Goal: Check status: Check status

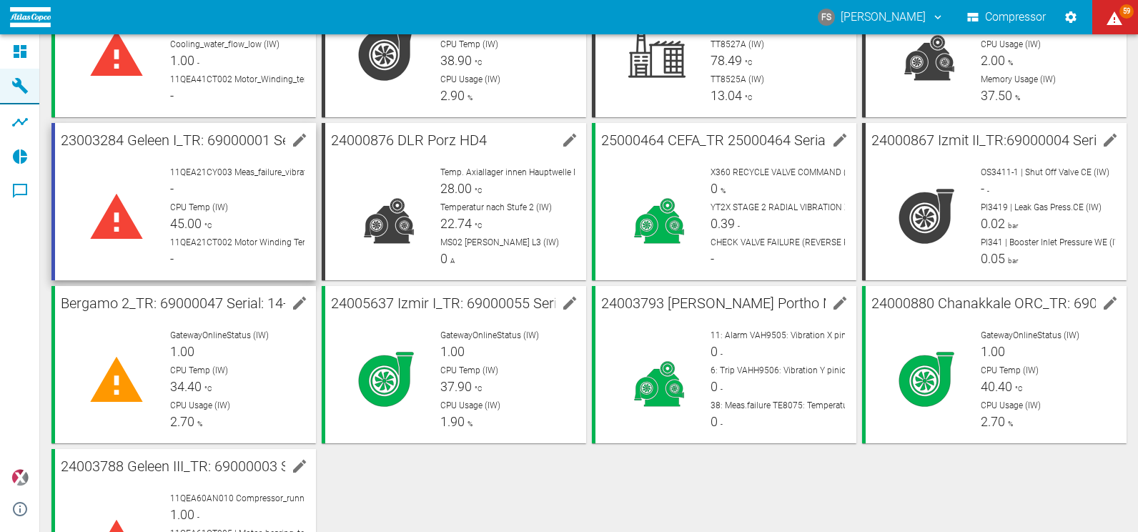
scroll to position [143, 0]
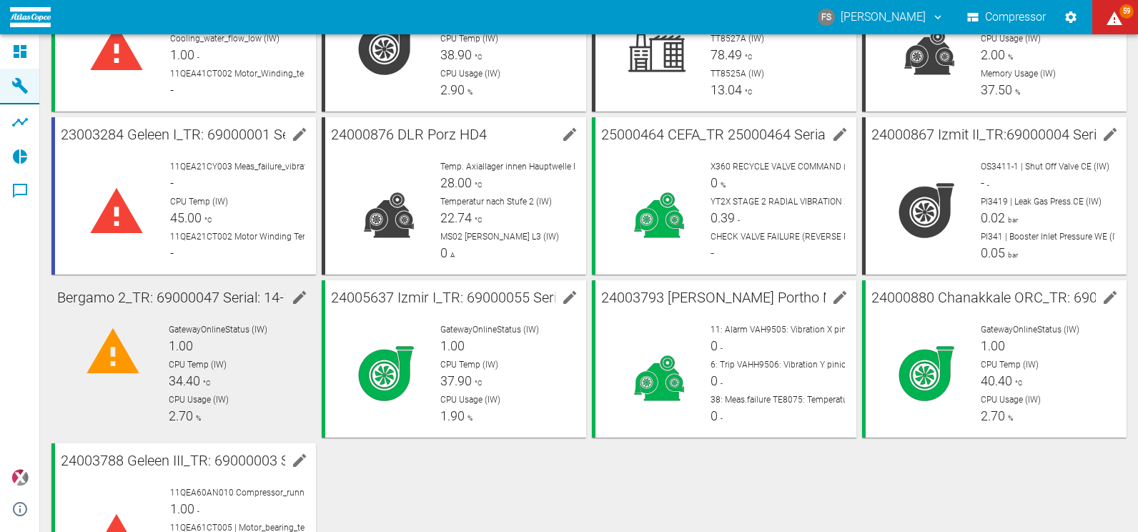
click at [204, 351] on div "GatewayOnlineStatus (IW) 1.00" at bounding box center [237, 339] width 136 height 32
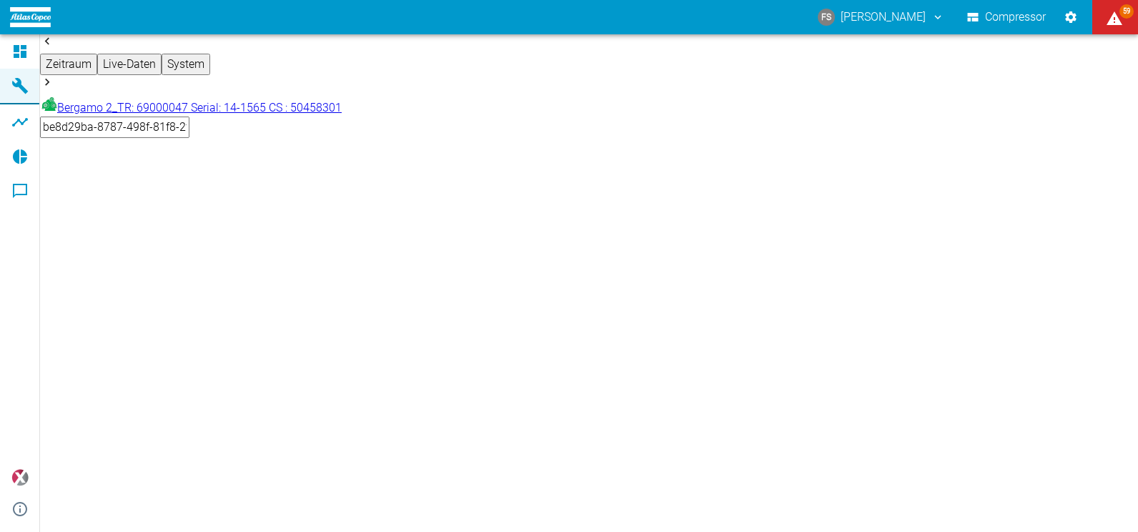
type input "2min"
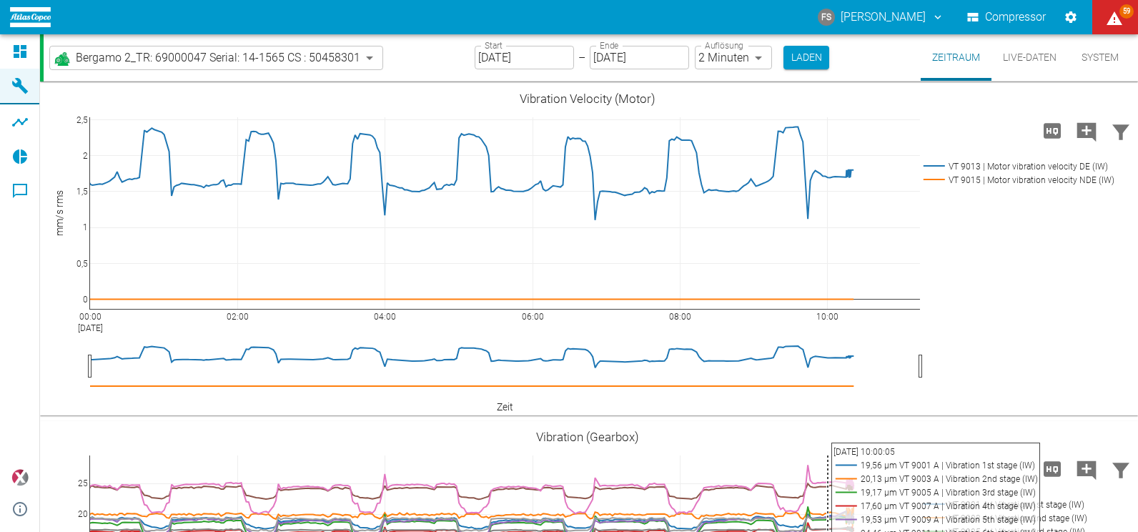
scroll to position [214, 0]
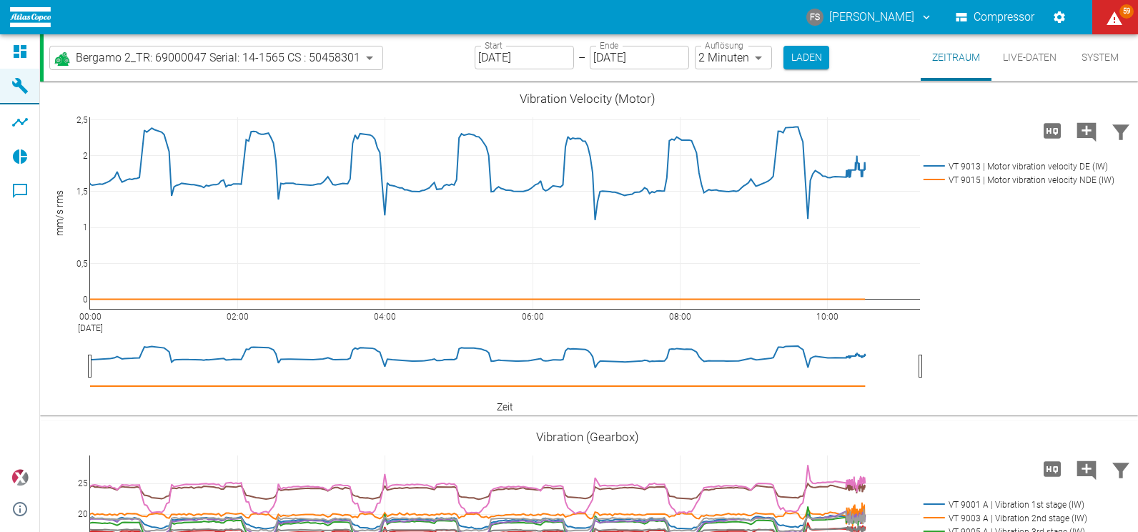
click at [1012, 63] on button "Live-Daten" at bounding box center [1030, 57] width 77 height 46
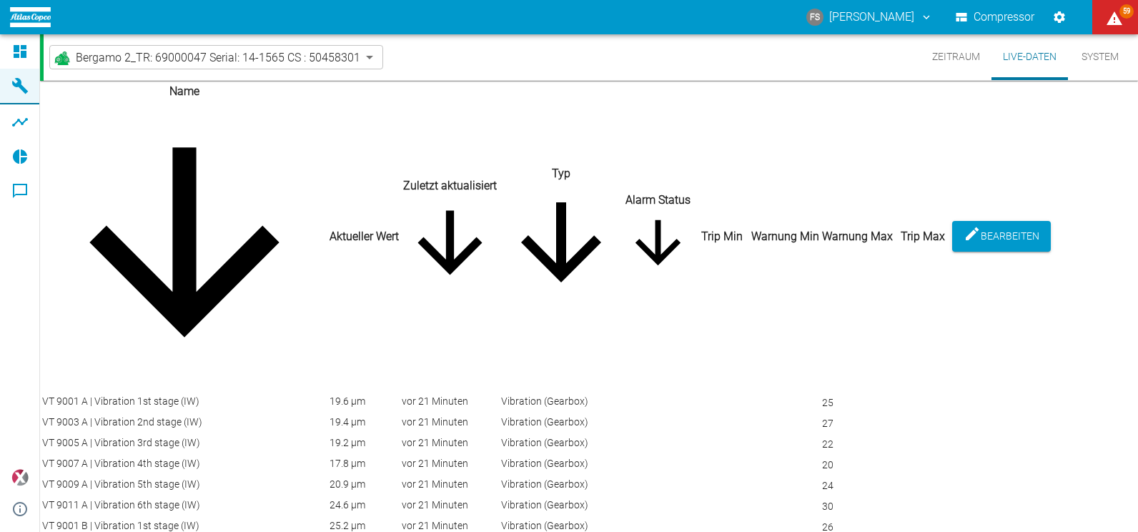
scroll to position [4342, 0]
click at [1012, 56] on button "Live-Daten" at bounding box center [1030, 57] width 77 height 46
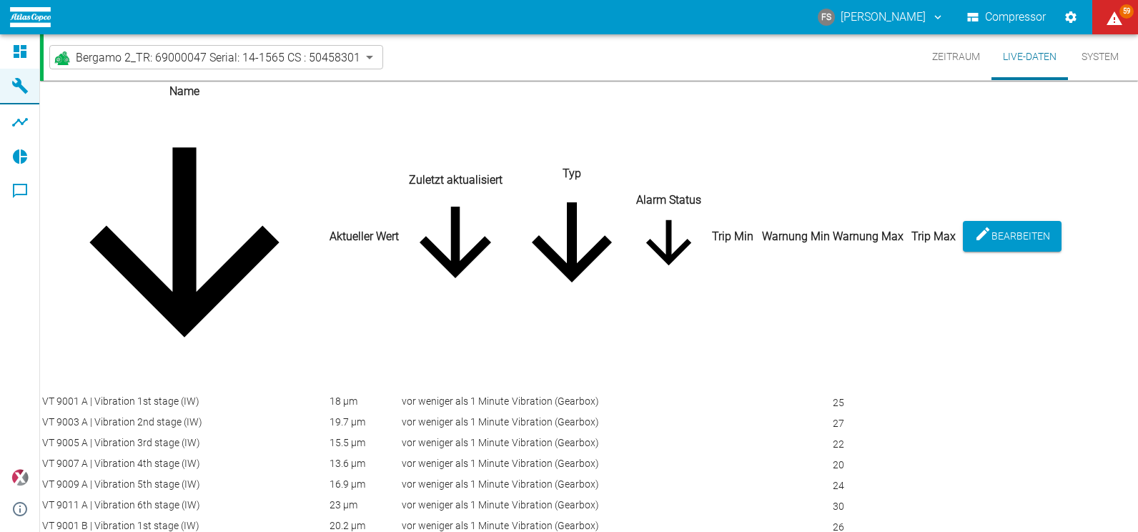
scroll to position [0, 0]
click at [1062, 221] on button "Bearbeiten" at bounding box center [1012, 236] width 99 height 31
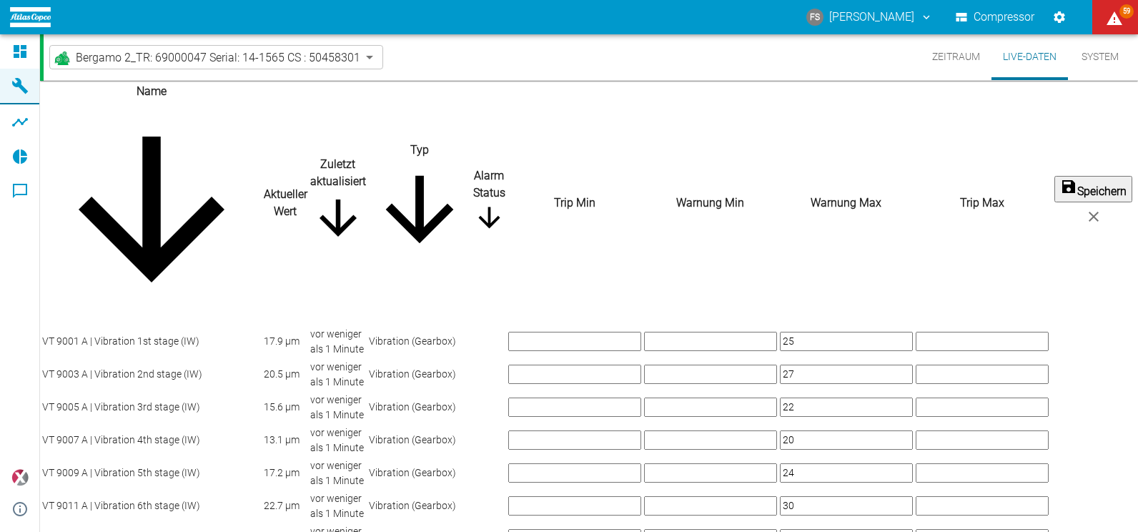
click at [1102, 208] on icon "close" at bounding box center [1093, 216] width 17 height 17
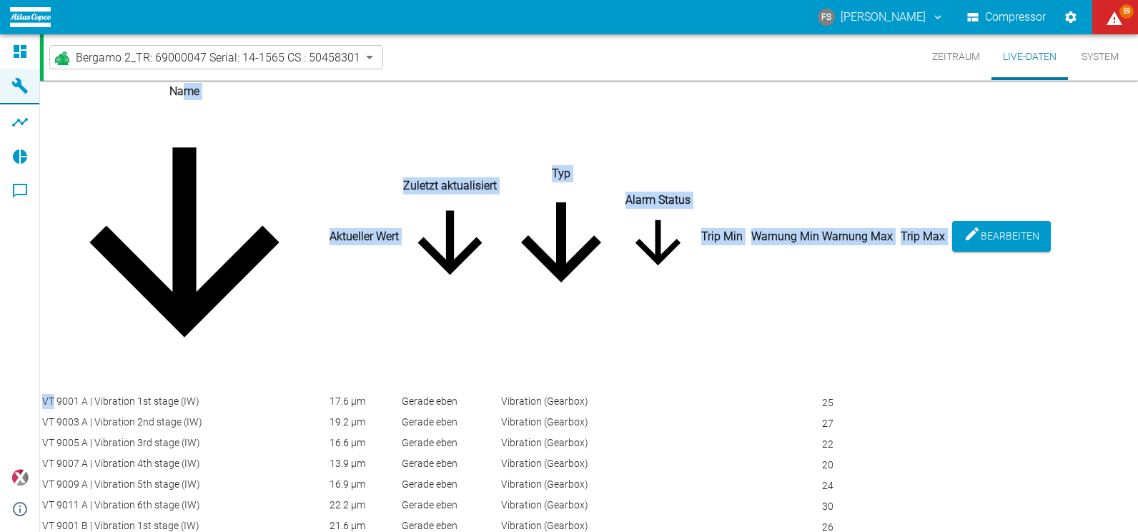
click at [1107, 56] on button "System" at bounding box center [1100, 57] width 64 height 46
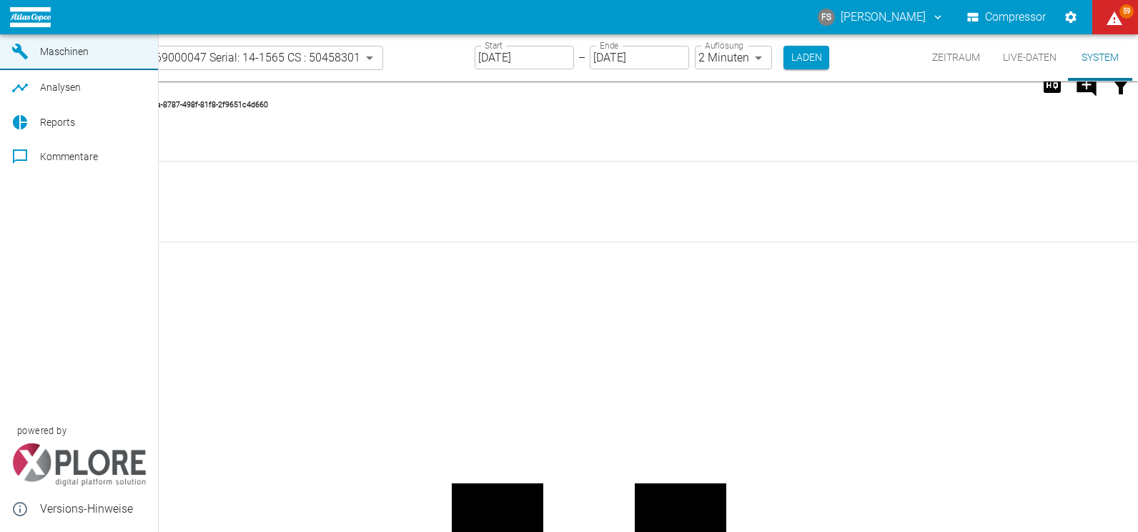
click at [44, 57] on span "Maschinen" at bounding box center [64, 51] width 49 height 11
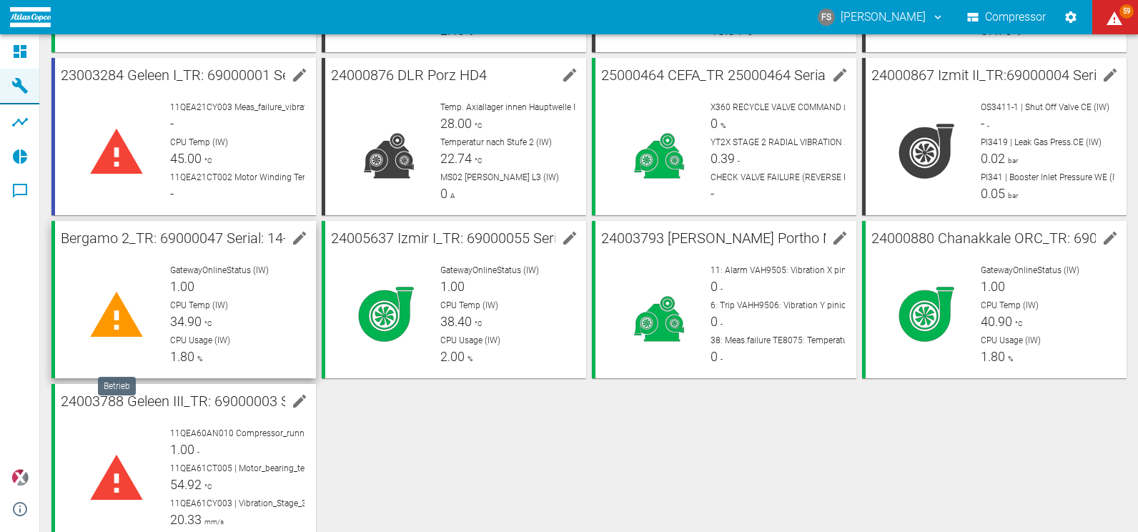
scroll to position [214, 0]
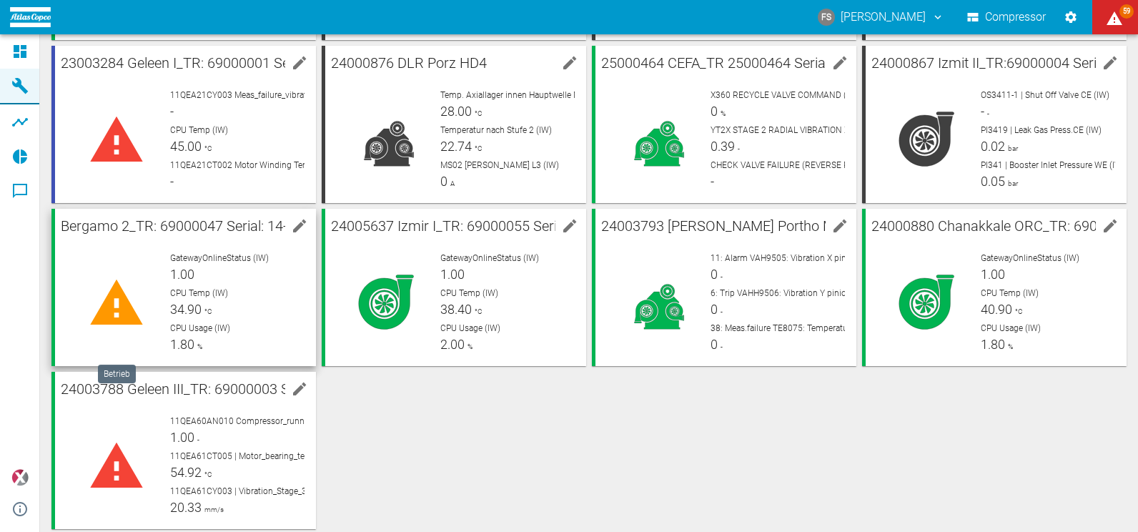
click at [154, 320] on div at bounding box center [116, 303] width 100 height 103
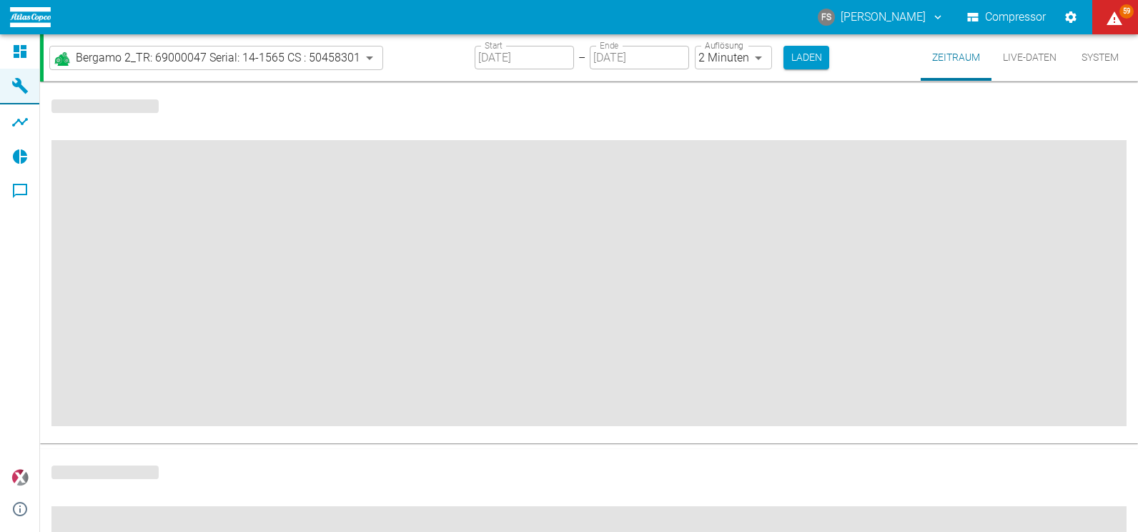
click at [154, 320] on span at bounding box center [588, 283] width 1075 height 286
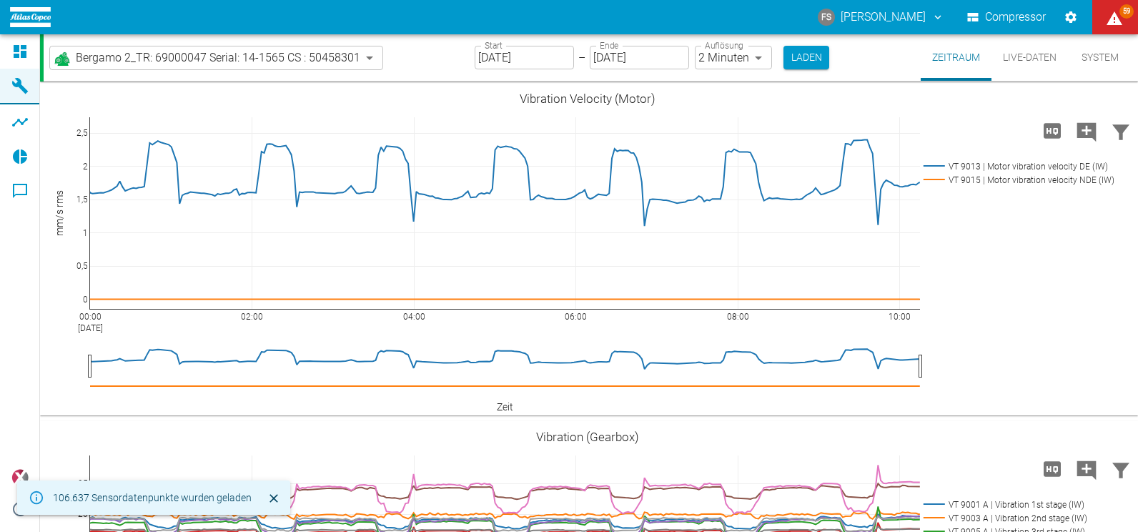
click at [1022, 61] on button "Live-Daten" at bounding box center [1030, 57] width 77 height 46
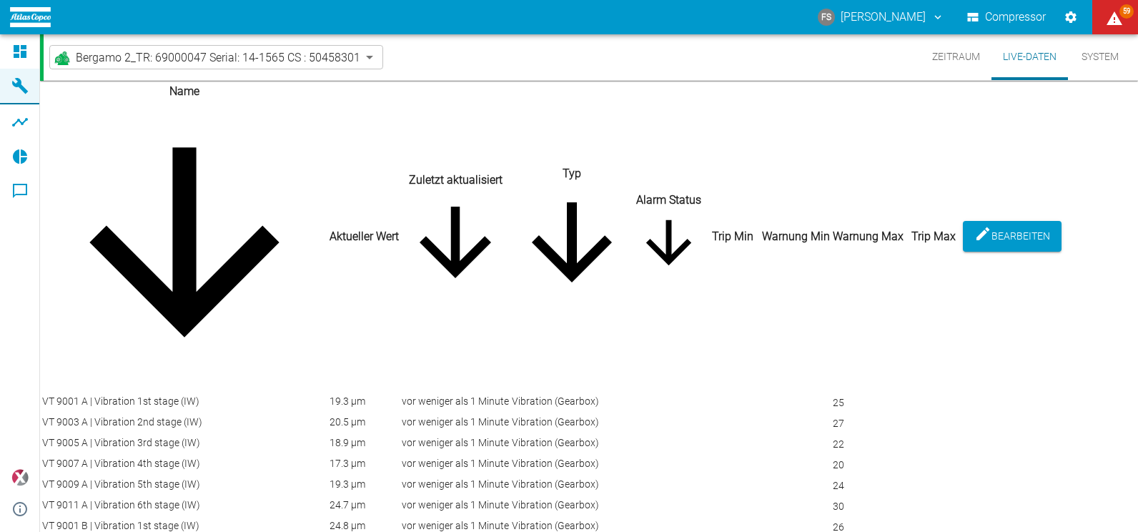
scroll to position [2159, 0]
drag, startPoint x: 327, startPoint y: 398, endPoint x: 857, endPoint y: 265, distance: 546.1
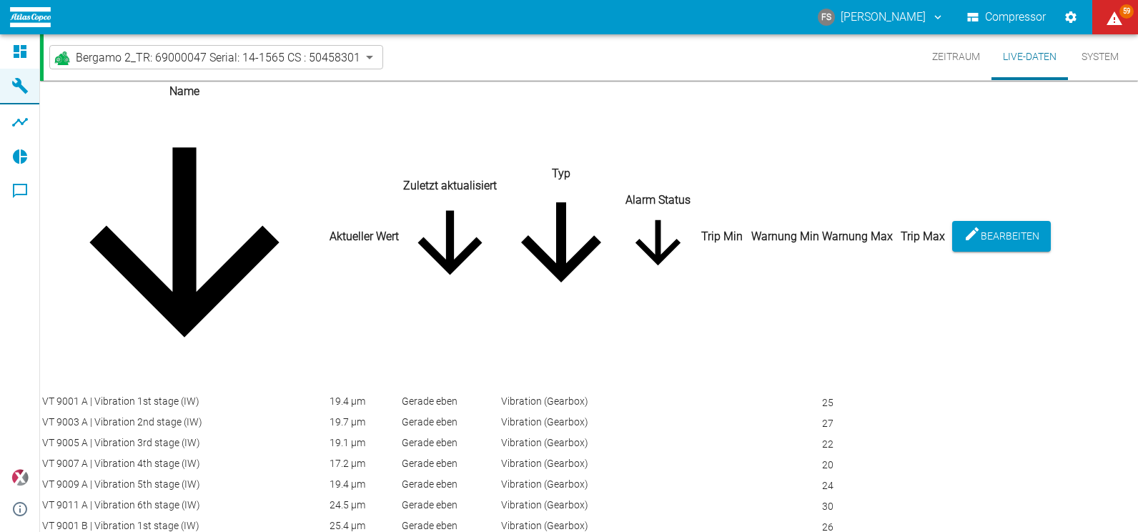
scroll to position [2786, 0]
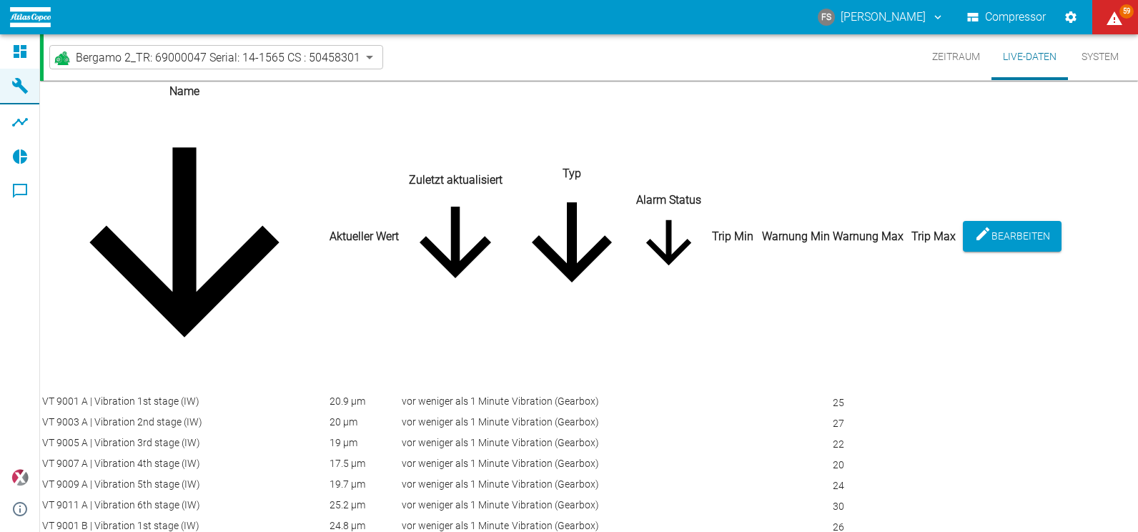
scroll to position [2869, 0]
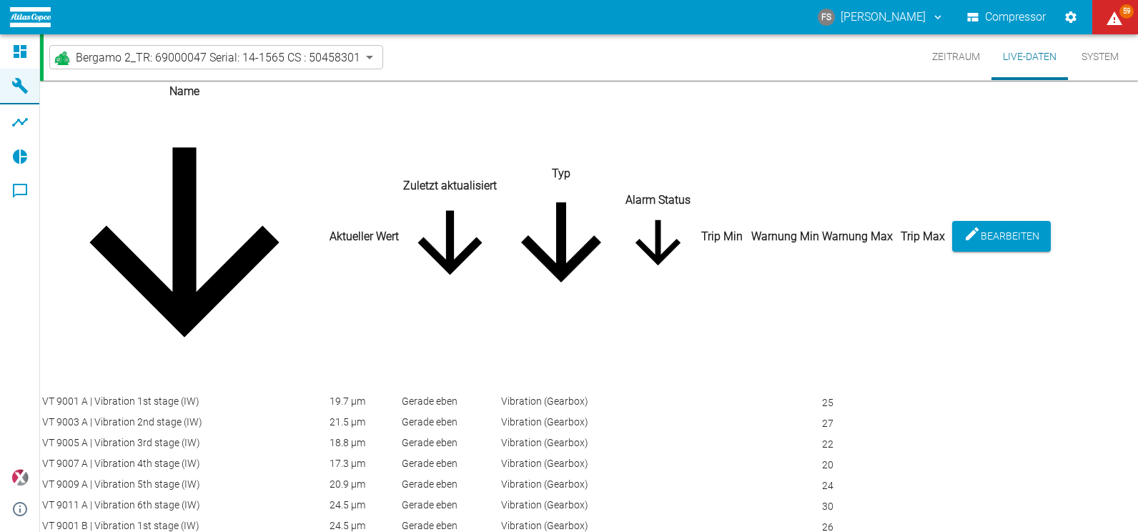
scroll to position [5700, 0]
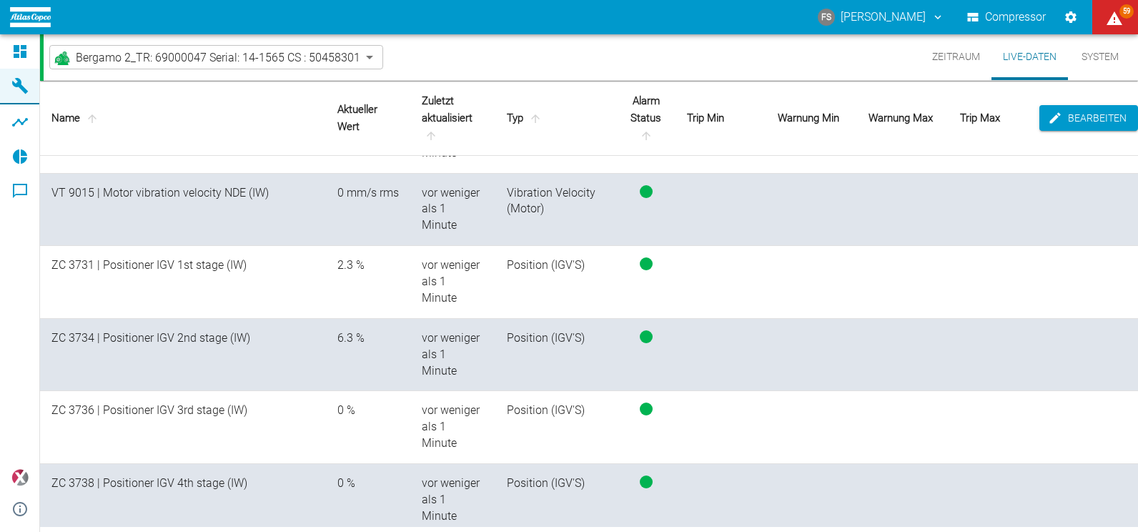
scroll to position [5700, 0]
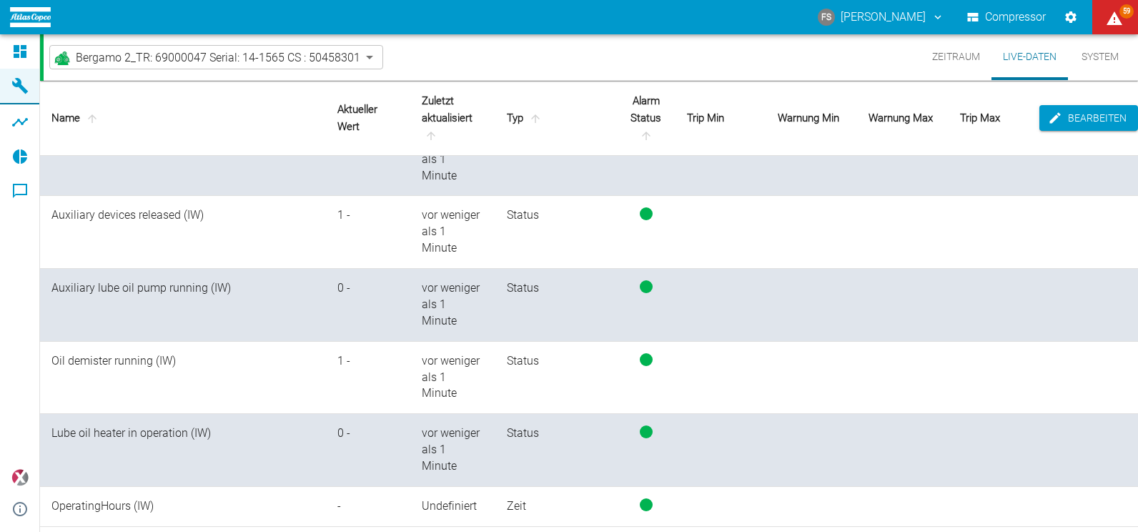
drag, startPoint x: 0, startPoint y: 0, endPoint x: 408, endPoint y: 381, distance: 558.0
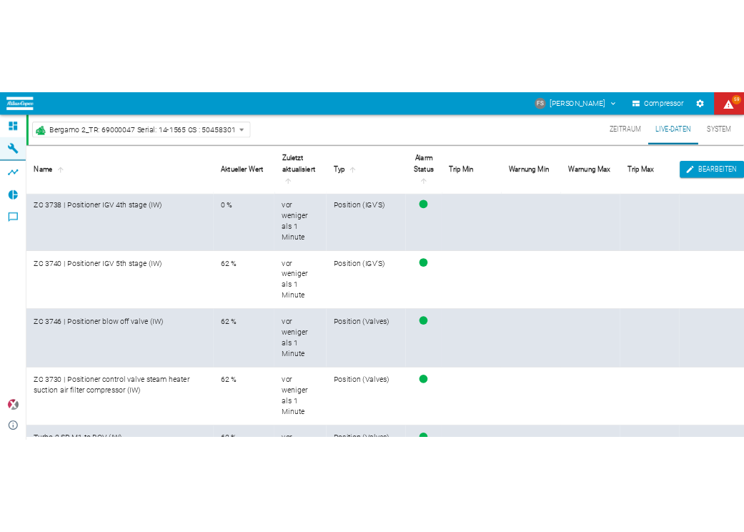
scroll to position [7057, 0]
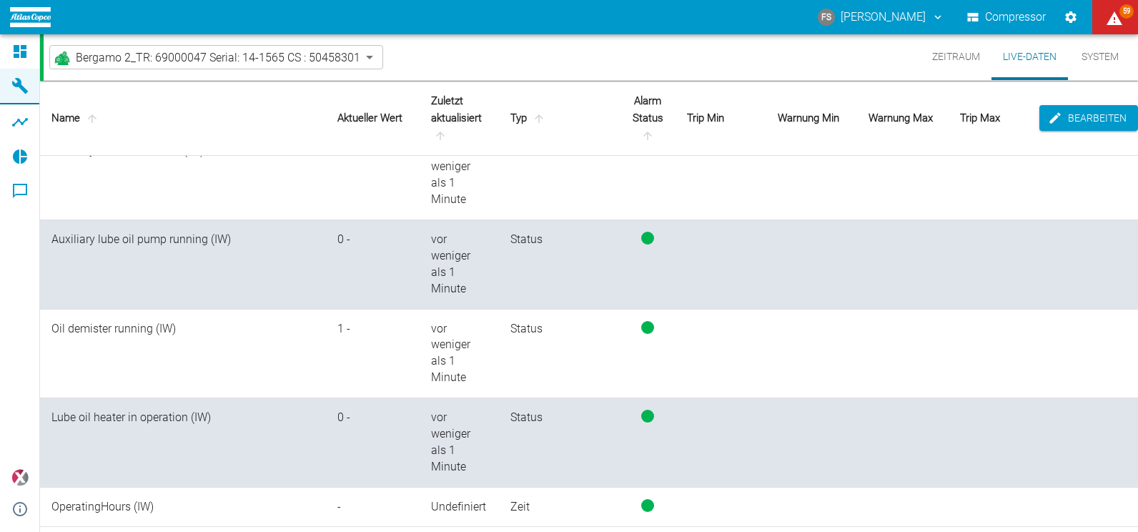
drag, startPoint x: 350, startPoint y: 393, endPoint x: 370, endPoint y: 348, distance: 49.0
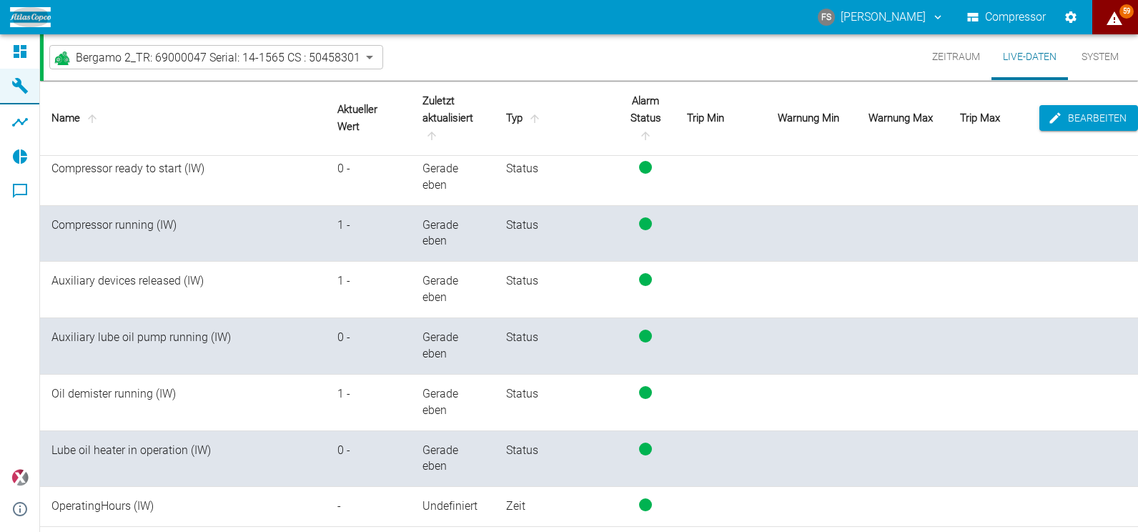
scroll to position [5569, 0]
